Goal: Register for event/course

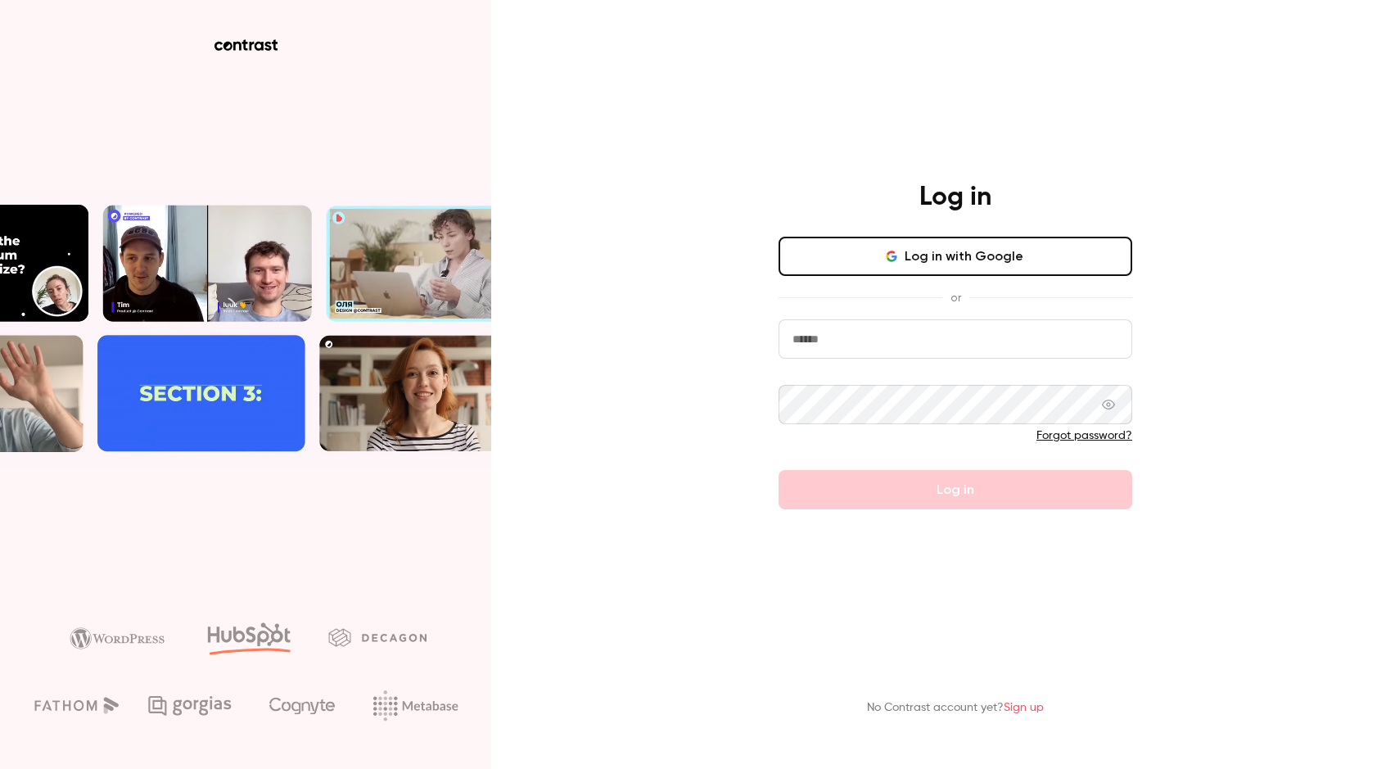
click at [959, 254] on button "Log in with Google" at bounding box center [956, 256] width 354 height 39
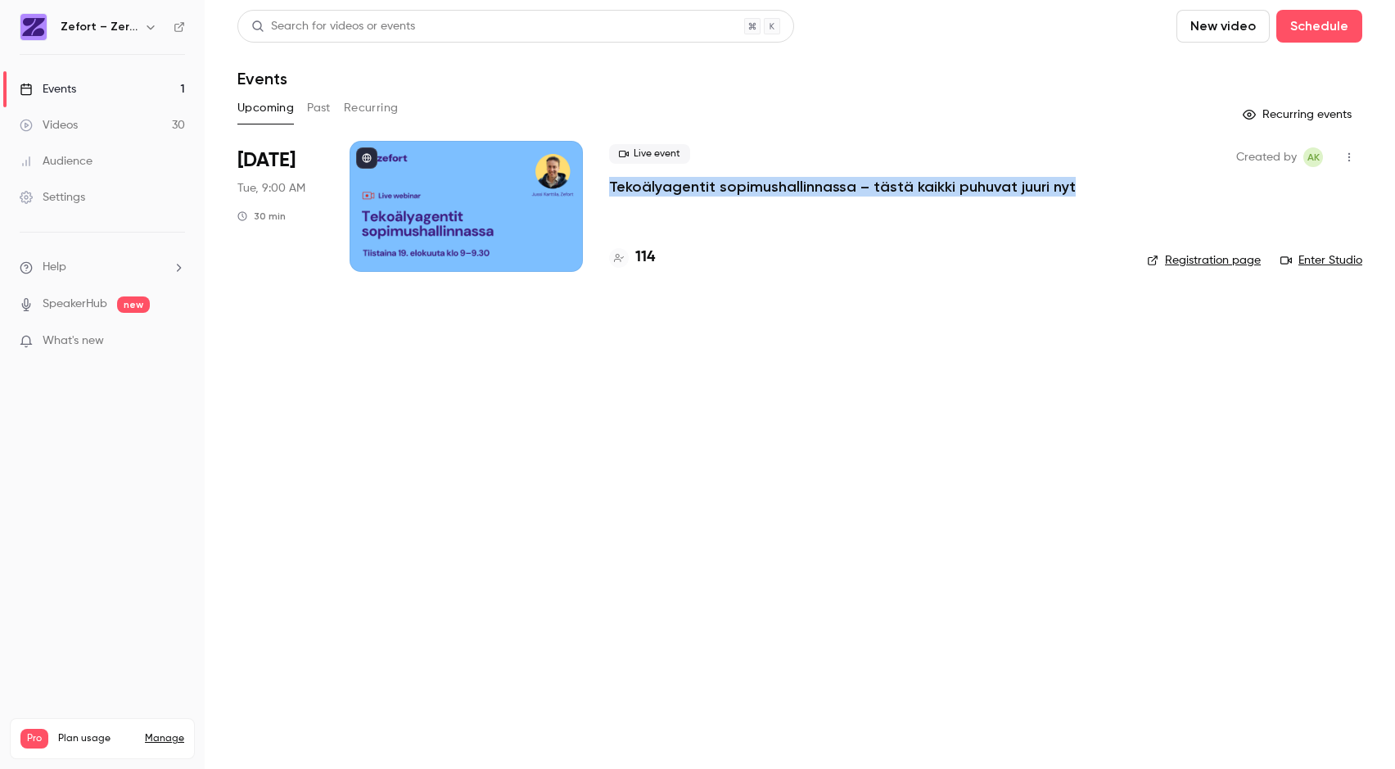
drag, startPoint x: 1055, startPoint y: 188, endPoint x: 607, endPoint y: 184, distance: 447.8
click at [607, 184] on li "[DATE] Tue, 9:00 AM 30 min Live event Tekoälyagentit sopimushallinnassa – tästä…" at bounding box center [799, 216] width 1125 height 151
copy p "Tekoälyagentit sopimushallinnassa – tästä kaikki puhuvat juuri nyt"
click at [674, 190] on p "Tekoälyagentit sopimushallinnassa – tästä kaikki puhuvat juuri nyt" at bounding box center [842, 187] width 467 height 20
click at [1204, 264] on link "Registration page" at bounding box center [1204, 260] width 114 height 16
